Goal: Task Accomplishment & Management: Use online tool/utility

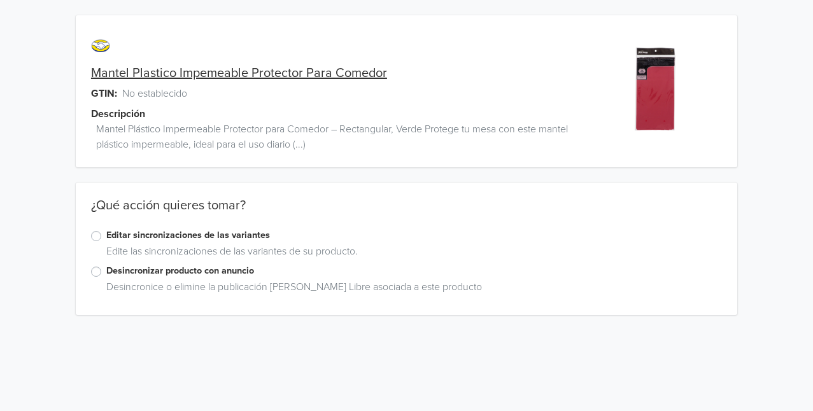
click at [138, 236] on label "Editar sincronizaciones de las variantes" at bounding box center [414, 236] width 616 height 14
click at [0, 0] on input "Editar sincronizaciones de las variantes" at bounding box center [0, 0] width 0 height 0
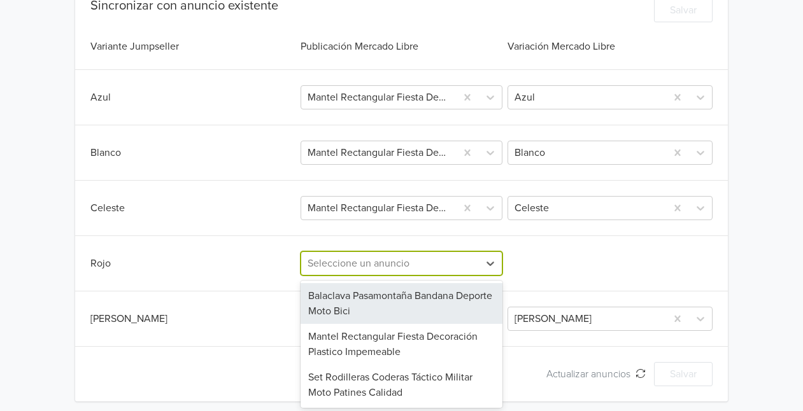
scroll to position [350, 0]
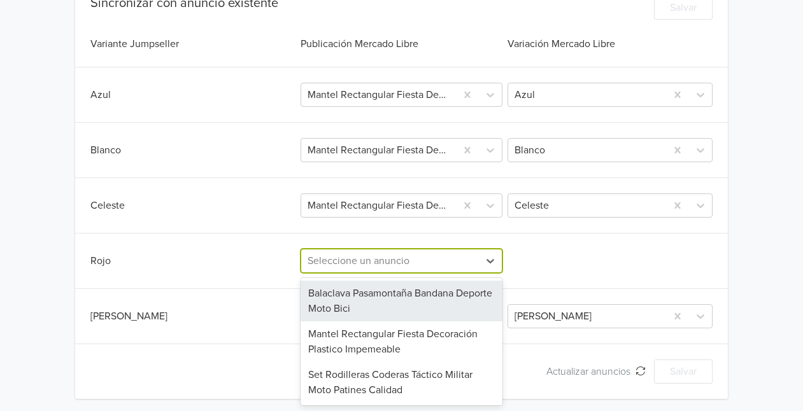
click at [449, 265] on div at bounding box center [391, 261] width 166 height 18
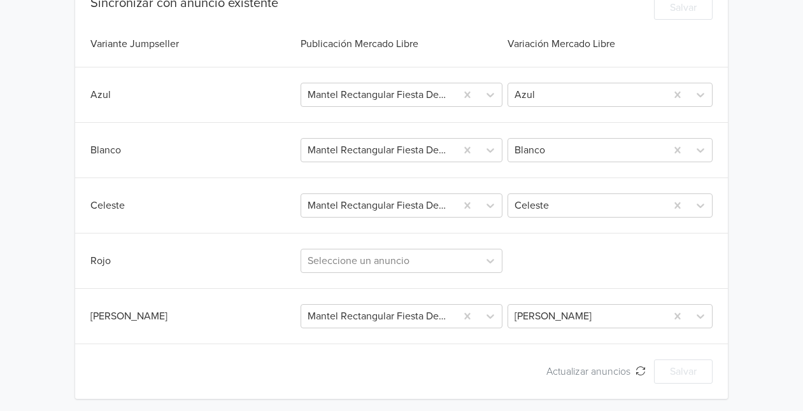
click at [563, 255] on div "Rojo Seleccione un anuncio" at bounding box center [401, 261] width 623 height 24
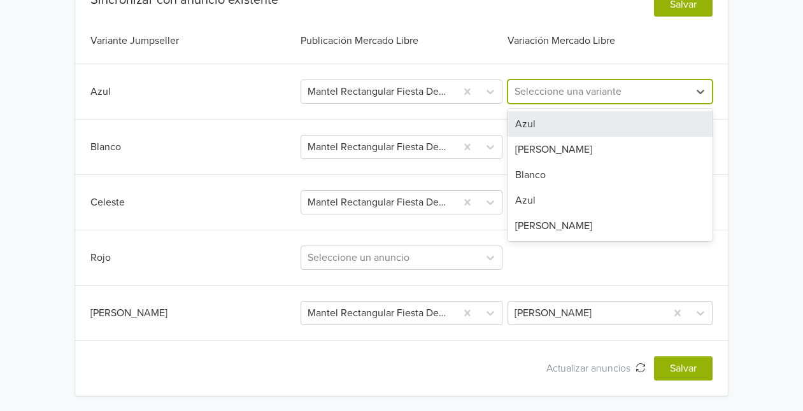
click at [667, 94] on div at bounding box center [598, 92] width 168 height 18
click at [620, 120] on div "Azul" at bounding box center [609, 123] width 205 height 25
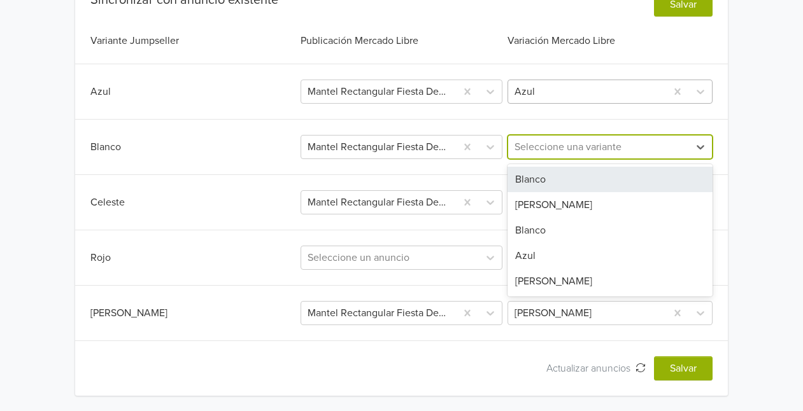
click at [671, 152] on div at bounding box center [598, 147] width 168 height 18
click at [597, 185] on div "Blanco" at bounding box center [609, 179] width 205 height 25
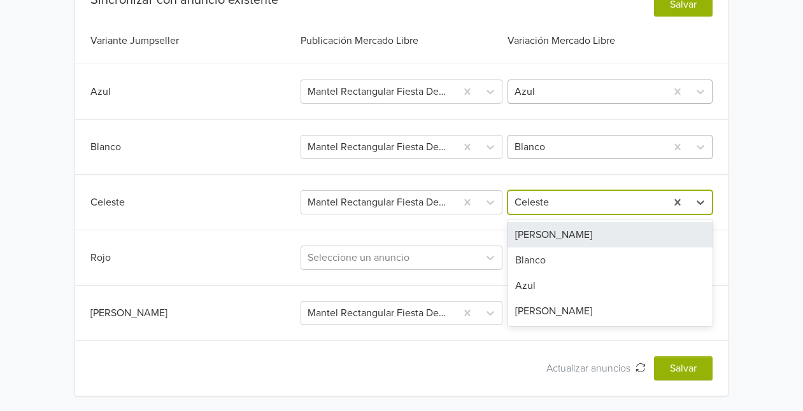
click at [584, 206] on div at bounding box center [586, 203] width 145 height 18
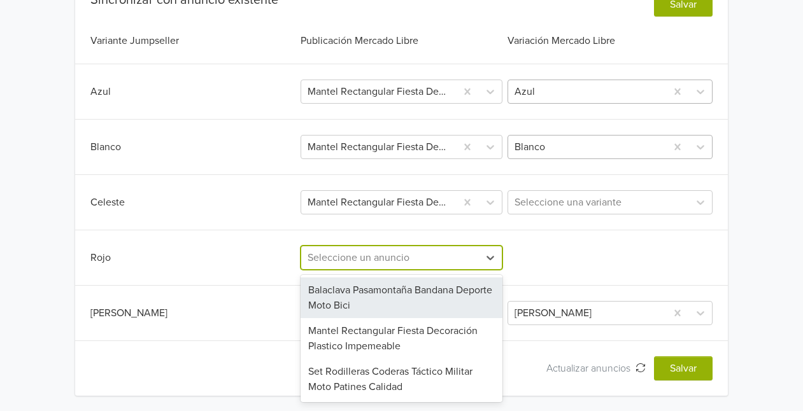
click at [402, 258] on div at bounding box center [391, 258] width 166 height 18
type input "man"
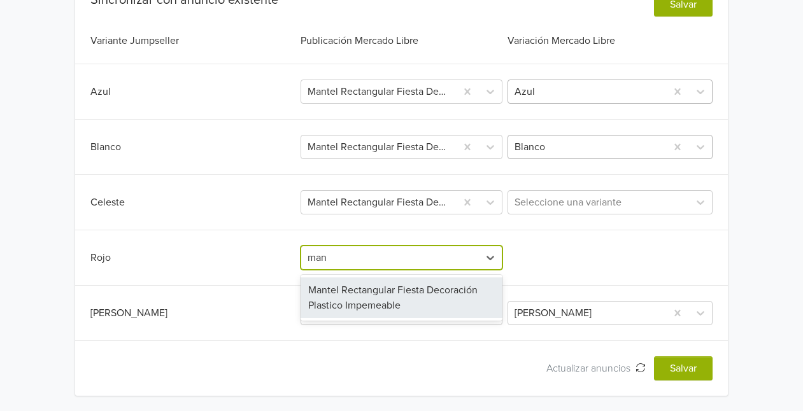
click at [369, 306] on div "Mantel Rectangular Fiesta Decoración Plastico Impemeable" at bounding box center [401, 298] width 202 height 41
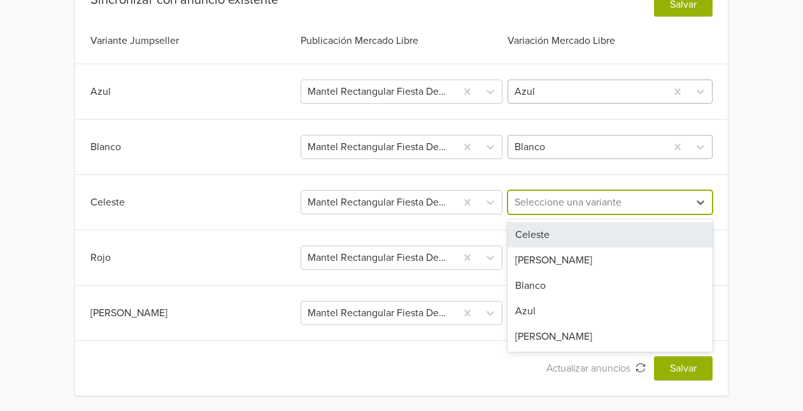
click at [579, 192] on div "Seleccione una variante" at bounding box center [598, 202] width 181 height 23
click at [556, 235] on div "Celeste" at bounding box center [609, 234] width 205 height 25
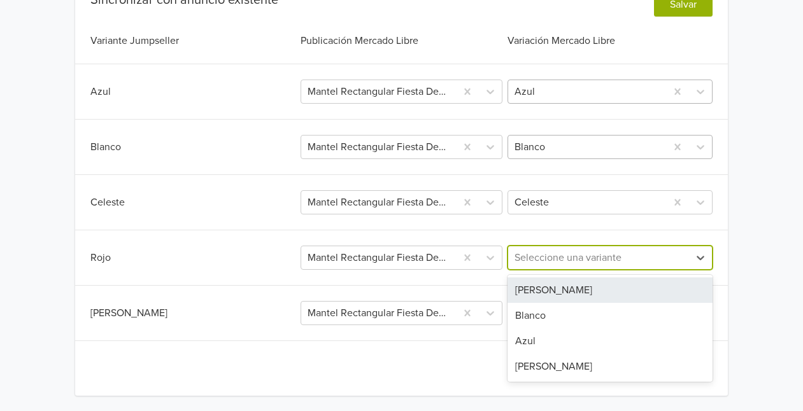
click at [567, 259] on div at bounding box center [598, 258] width 168 height 18
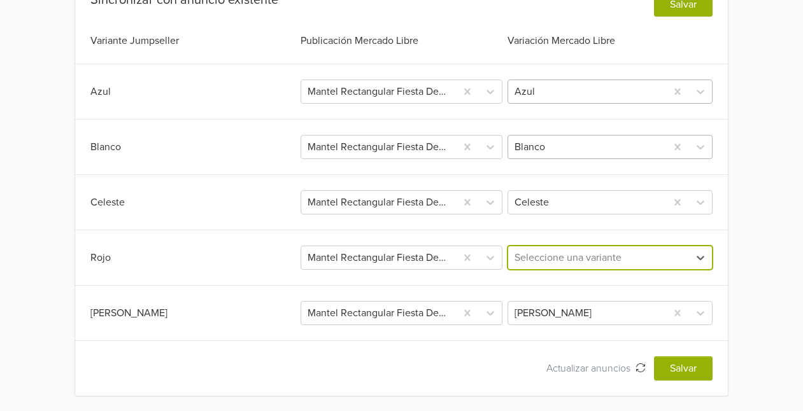
click at [603, 249] on div at bounding box center [598, 258] width 168 height 18
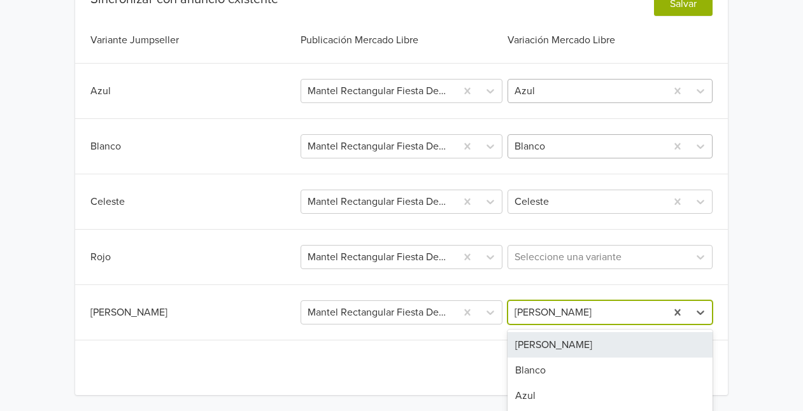
scroll to position [379, 0]
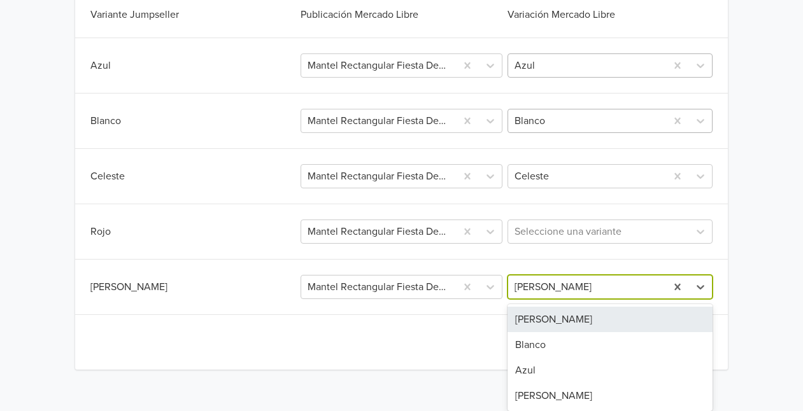
click at [557, 299] on div "4 results available. Use Up and Down to choose options, press Enter to select t…" at bounding box center [609, 287] width 205 height 24
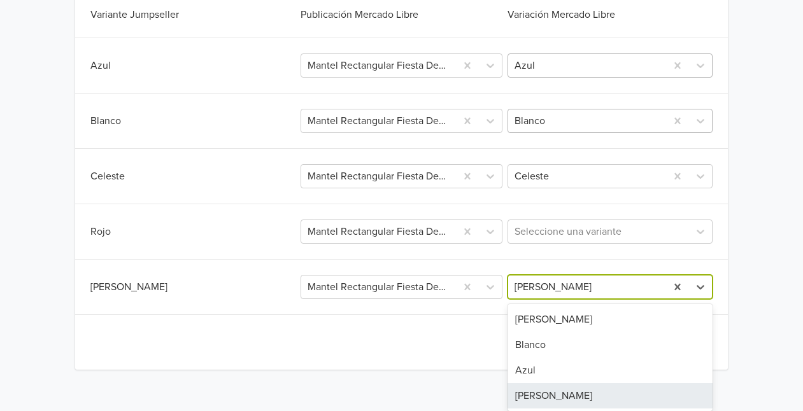
click at [538, 391] on div "[PERSON_NAME]" at bounding box center [609, 395] width 205 height 25
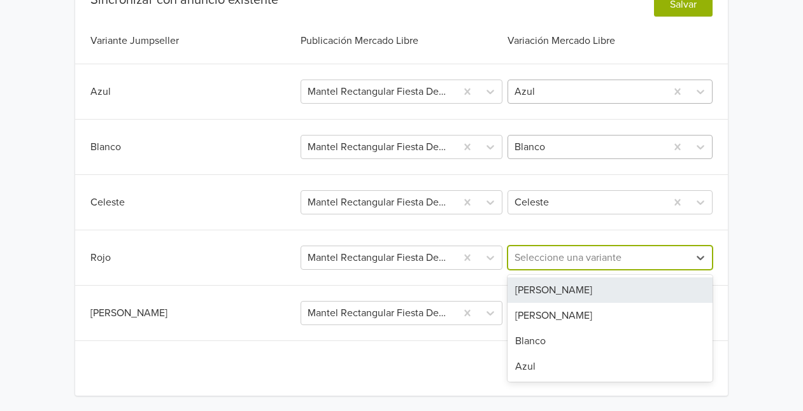
click at [570, 268] on div "Seleccione una variante" at bounding box center [598, 257] width 181 height 23
click at [574, 249] on div at bounding box center [598, 258] width 168 height 18
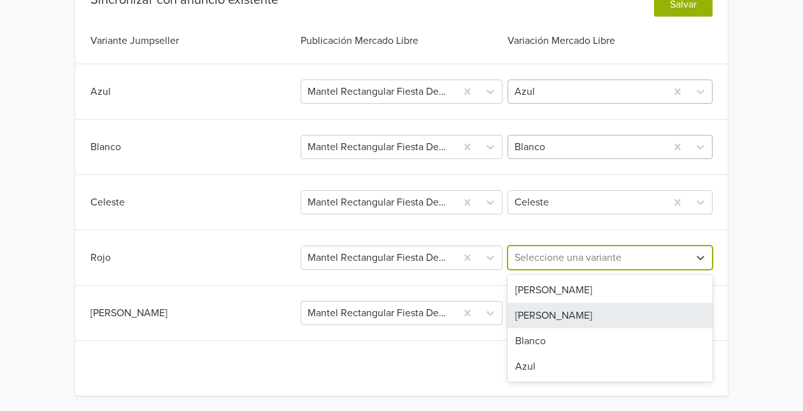
click at [533, 316] on div "[PERSON_NAME]" at bounding box center [609, 315] width 205 height 25
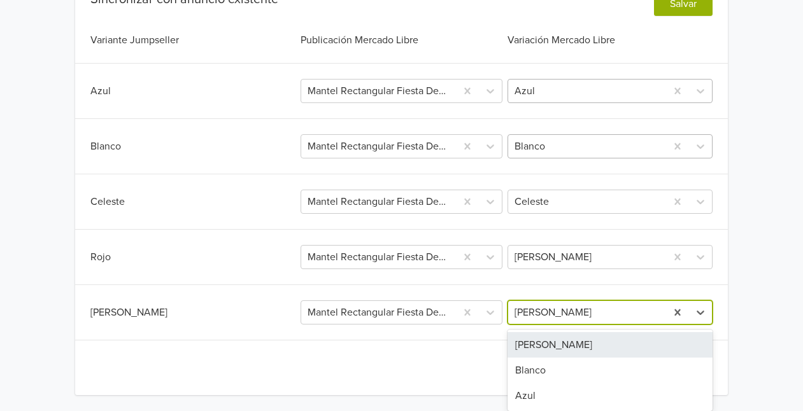
click at [584, 316] on div at bounding box center [586, 313] width 145 height 18
click at [540, 348] on div "[PERSON_NAME]" at bounding box center [609, 344] width 205 height 25
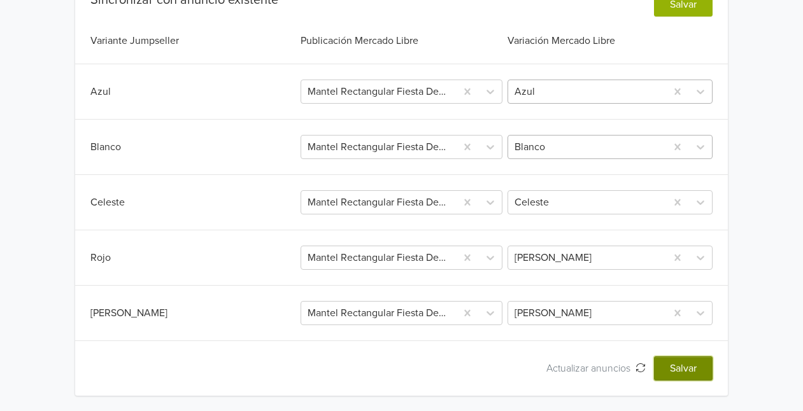
click at [670, 361] on button "Salvar" at bounding box center [683, 369] width 59 height 24
click at [683, 362] on button "Salvar" at bounding box center [683, 369] width 59 height 24
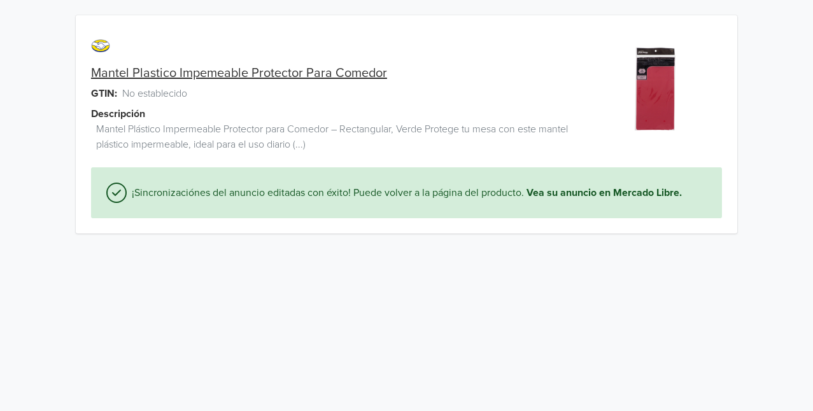
drag, startPoint x: 812, startPoint y: 277, endPoint x: 809, endPoint y: 363, distance: 86.0
click at [809, 249] on html "Mantel Plastico Impemeable Protector Para Comedor GTIN: No establecido Descripc…" at bounding box center [406, 124] width 813 height 249
click at [124, 72] on link "Mantel Plastico Impemeable Protector Para Comedor" at bounding box center [239, 73] width 296 height 15
